Goal: Information Seeking & Learning: Check status

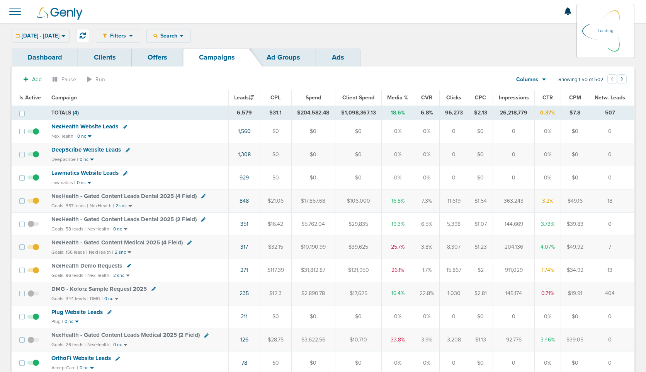
click at [49, 56] on link "Dashboard" at bounding box center [45, 57] width 66 height 18
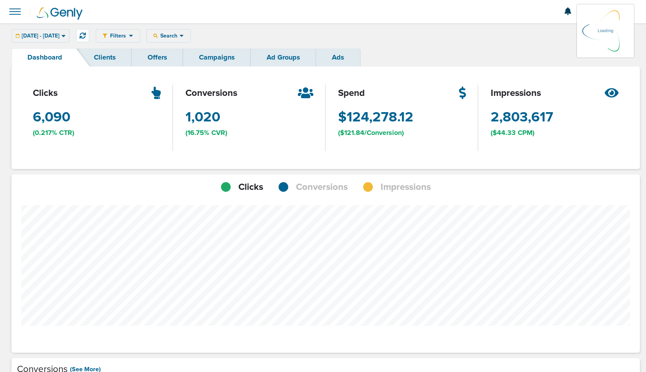
scroll to position [602, 623]
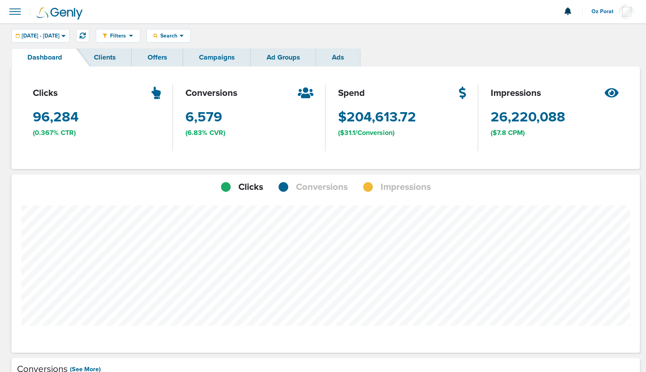
click at [224, 59] on link "Campaigns" at bounding box center [217, 57] width 68 height 18
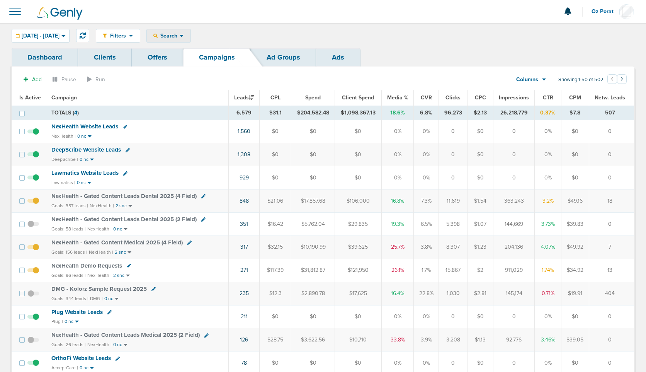
click at [180, 36] on span "Search" at bounding box center [169, 35] width 22 height 7
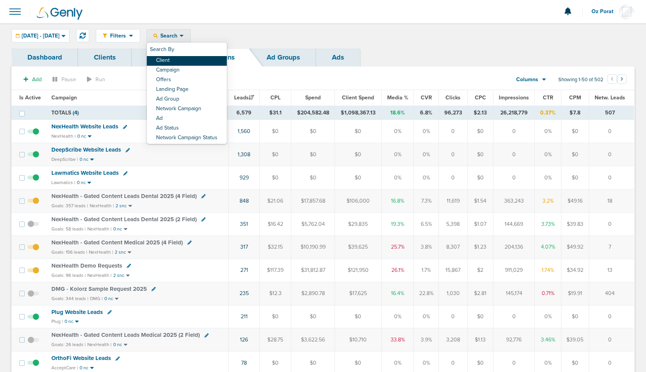
click at [197, 62] on link "Client" at bounding box center [187, 61] width 80 height 10
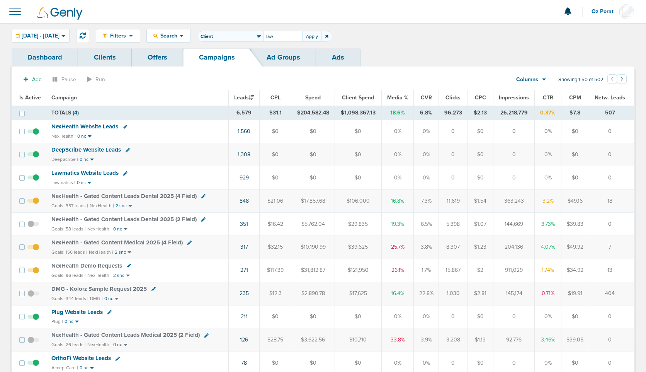
type input "law"
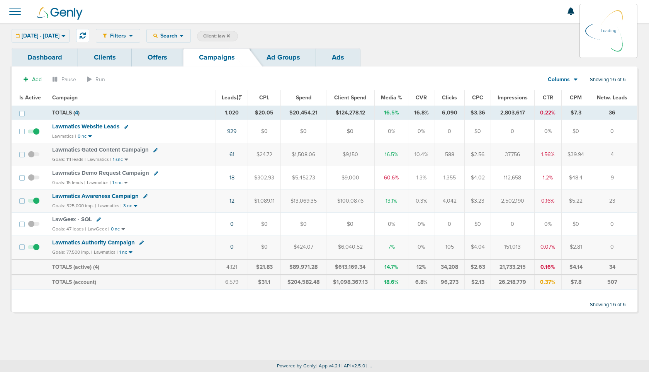
click at [98, 124] on span "Lawmatics Website Leads" at bounding box center [85, 126] width 67 height 7
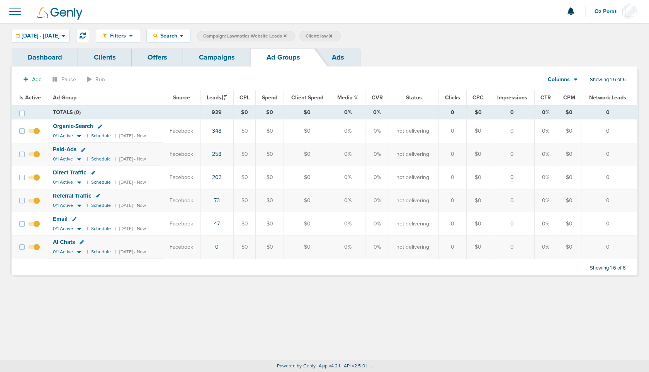
click at [71, 124] on span "Organic-Search" at bounding box center [73, 125] width 40 height 7
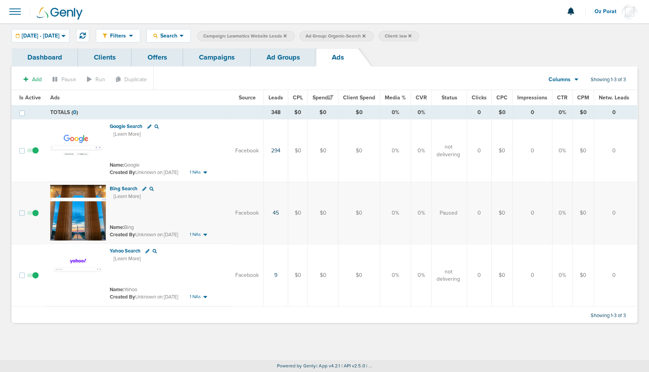
click at [50, 55] on link "Dashboard" at bounding box center [45, 57] width 66 height 18
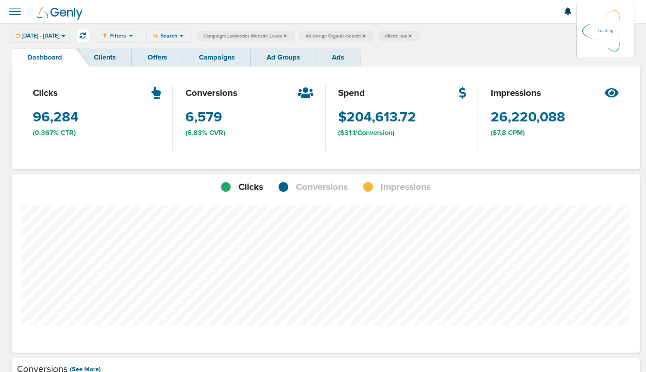
scroll to position [602, 623]
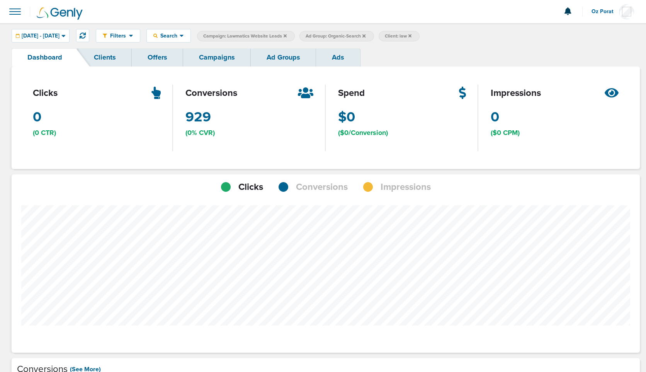
click at [325, 186] on span "Conversions" at bounding box center [322, 186] width 52 height 13
click at [221, 44] on div "Filters Active Only Settings Status Active Inactive Objectives MQL SQL Traffic …" at bounding box center [323, 35] width 646 height 25
click at [221, 56] on link "Campaigns" at bounding box center [217, 57] width 68 height 18
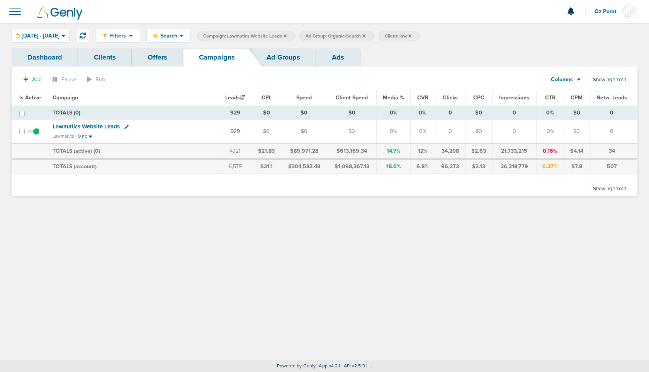
click at [41, 54] on link "Dashboard" at bounding box center [45, 57] width 66 height 18
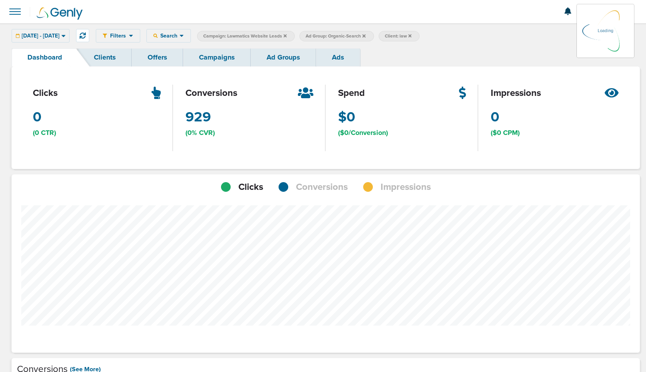
scroll to position [602, 623]
click at [366, 35] on icon at bounding box center [363, 36] width 3 height 5
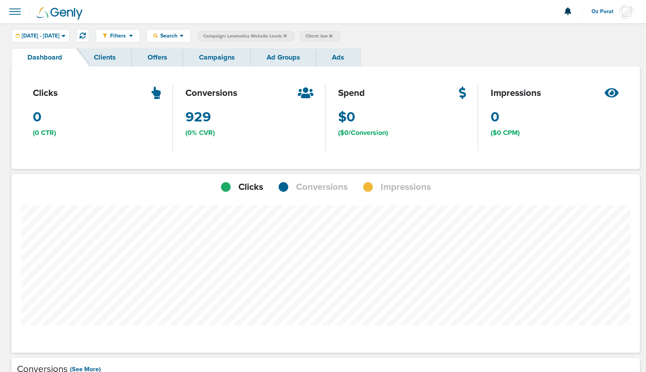
click at [311, 185] on span "Conversions" at bounding box center [322, 186] width 52 height 13
click at [209, 49] on link "Campaigns" at bounding box center [217, 57] width 68 height 18
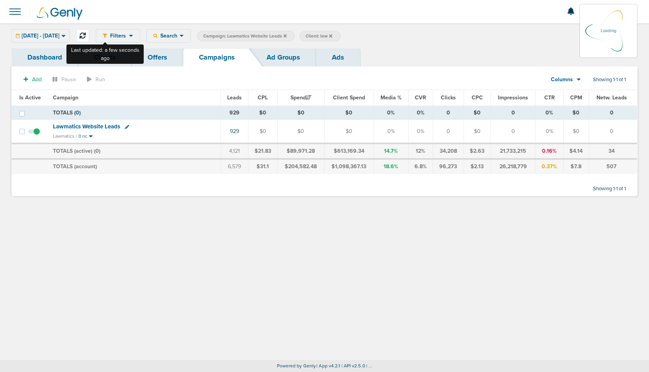
click at [86, 37] on icon at bounding box center [83, 35] width 6 height 6
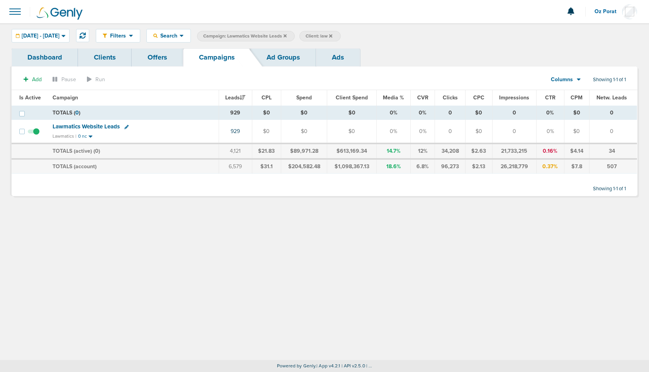
click at [50, 58] on link "Dashboard" at bounding box center [45, 57] width 66 height 18
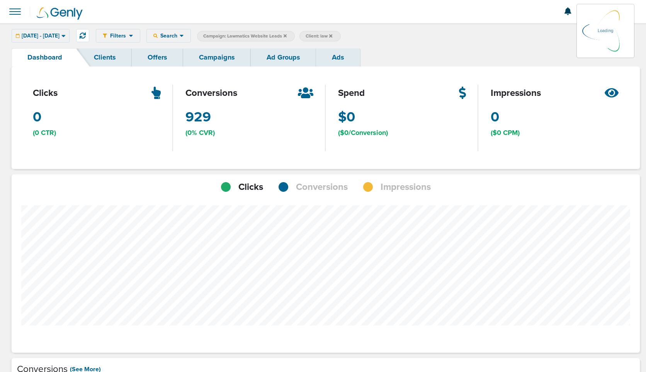
scroll to position [602, 623]
